Goal: Find specific page/section: Find specific page/section

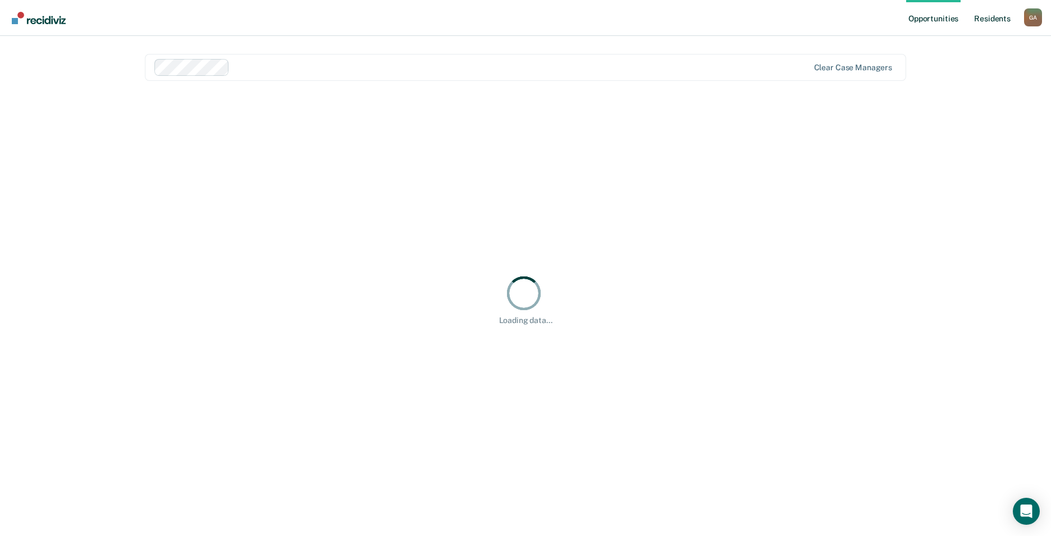
click at [988, 22] on link "Resident s" at bounding box center [992, 18] width 41 height 36
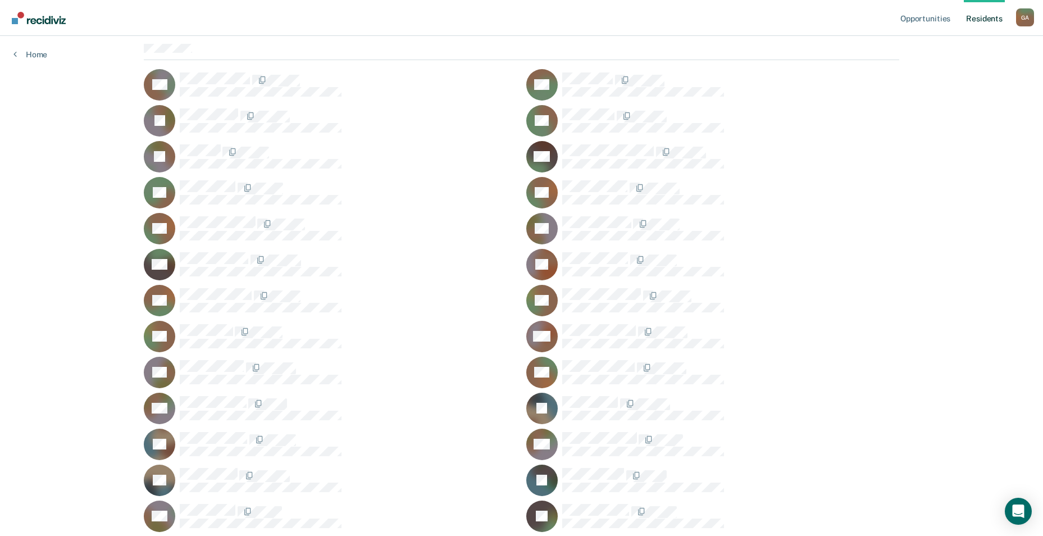
scroll to position [112, 0]
